Goal: Task Accomplishment & Management: Manage account settings

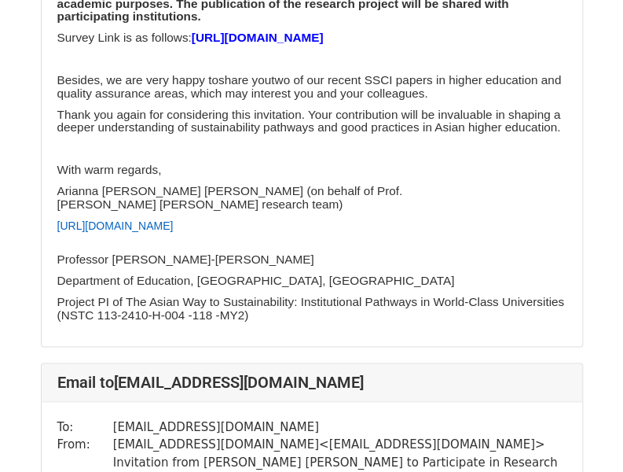
scroll to position [9865, 0]
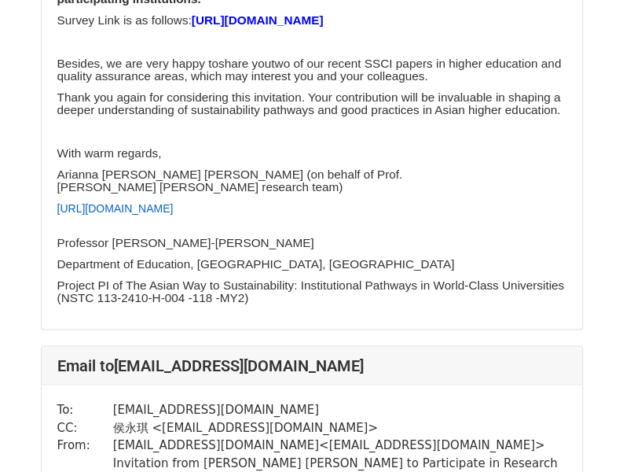
scroll to position [627, 0]
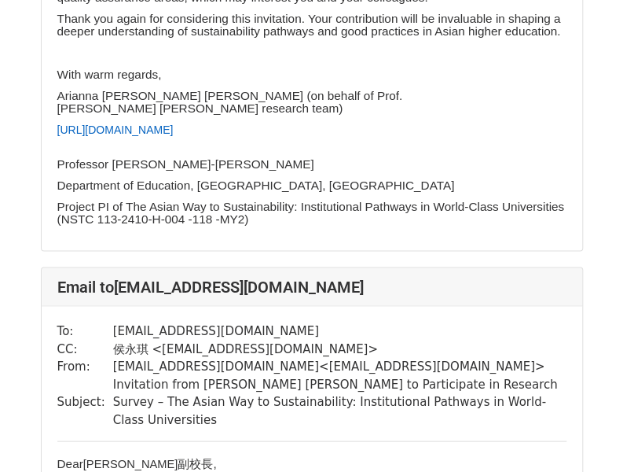
scroll to position [706, 0]
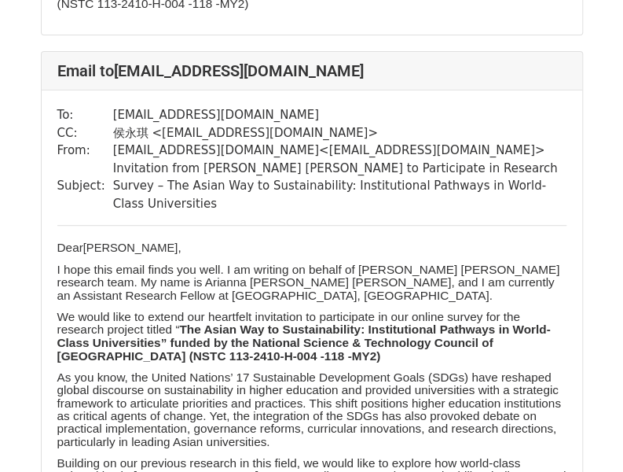
scroll to position [10096, 0]
